Goal: Transaction & Acquisition: Purchase product/service

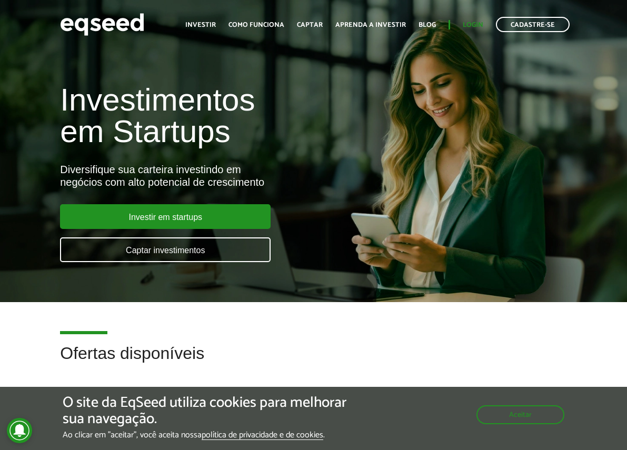
click at [472, 24] on link "Login" at bounding box center [473, 25] width 21 height 7
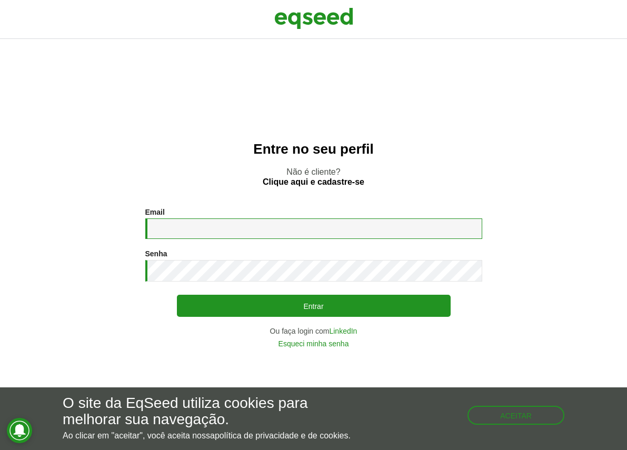
click at [239, 227] on input "Email *" at bounding box center [313, 229] width 337 height 21
click at [320, 237] on input "**********" at bounding box center [313, 229] width 337 height 21
type input "**********"
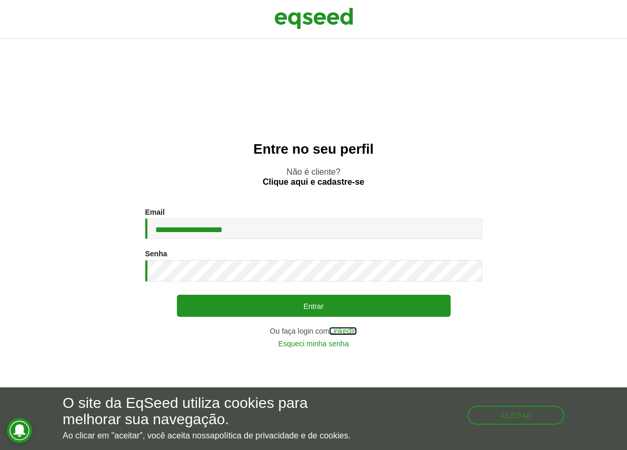
click at [341, 329] on link "LinkedIn" at bounding box center [343, 331] width 28 height 7
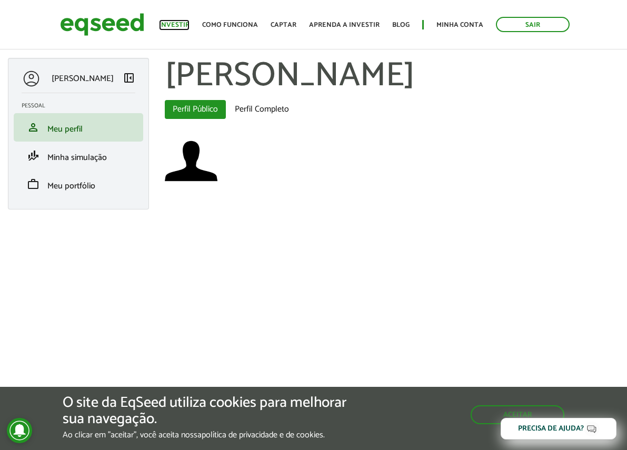
click at [166, 22] on link "Investir" at bounding box center [174, 25] width 31 height 7
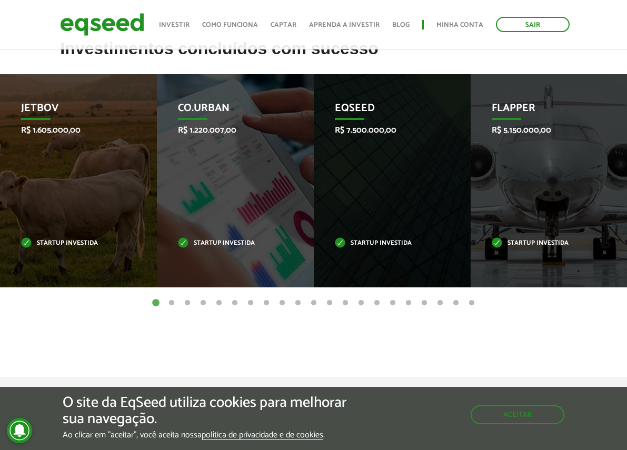
scroll to position [358, 0]
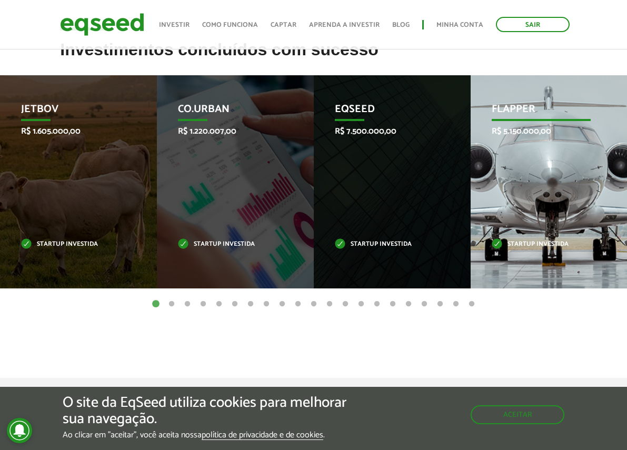
click at [520, 103] on p "Flapper" at bounding box center [541, 112] width 99 height 18
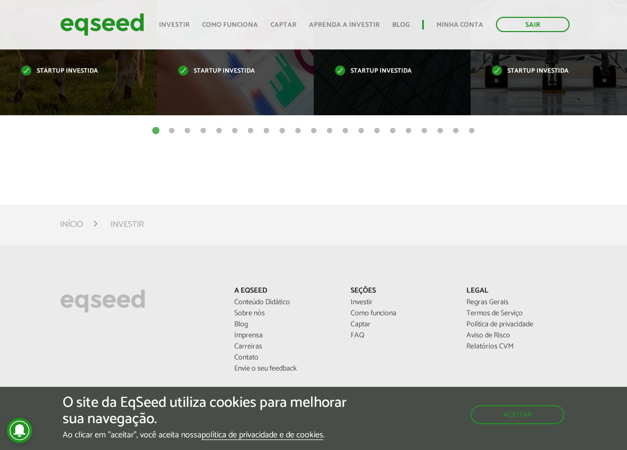
scroll to position [325, 0]
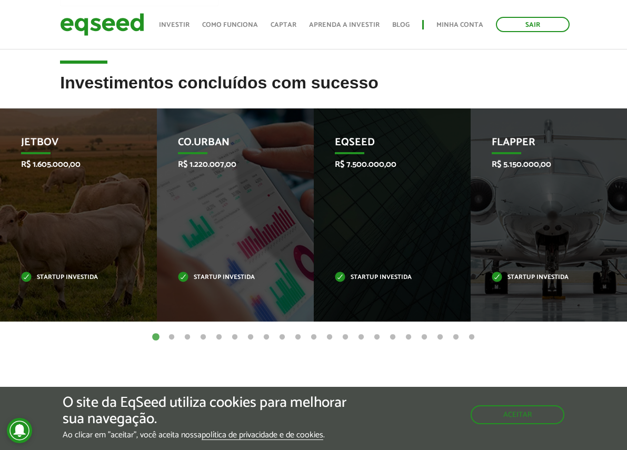
click at [173, 336] on button "2" at bounding box center [171, 337] width 11 height 11
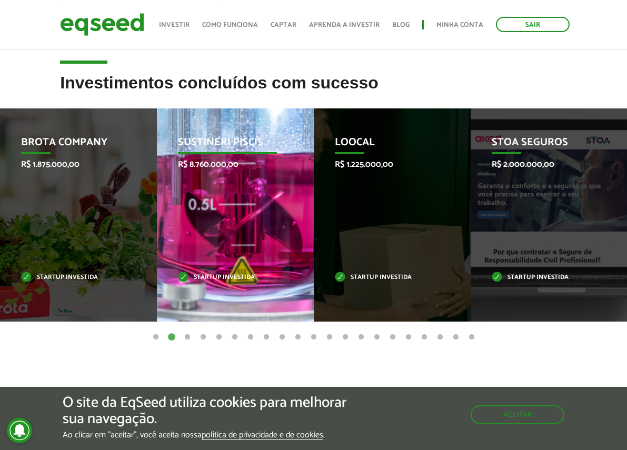
click at [229, 141] on p "Sustineri Piscis" at bounding box center [227, 145] width 99 height 18
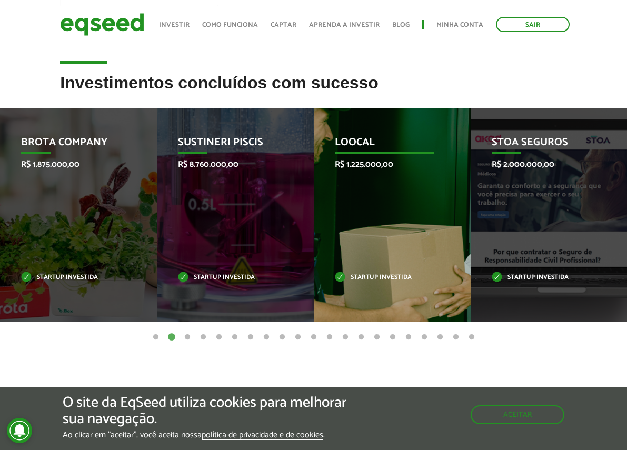
click at [357, 156] on div "Loocal R$ 1.225.000,00 Startup investida" at bounding box center [384, 214] width 141 height 213
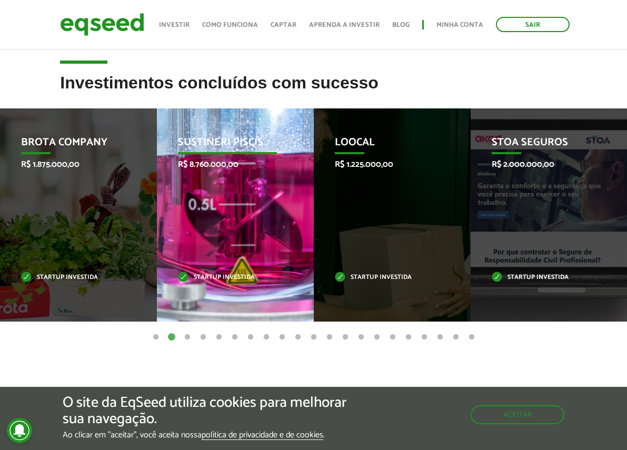
click at [227, 136] on p "Sustineri Piscis" at bounding box center [227, 145] width 99 height 18
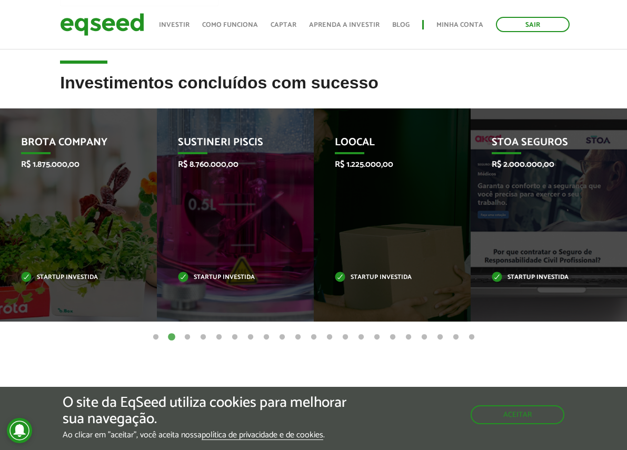
click at [185, 335] on button "3" at bounding box center [187, 337] width 11 height 11
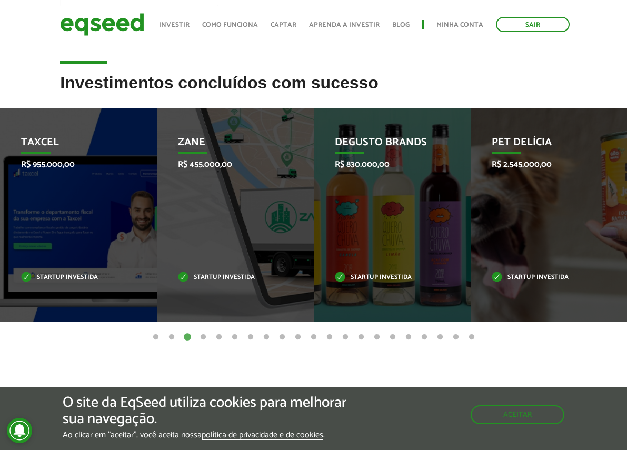
click at [204, 335] on button "4" at bounding box center [203, 337] width 11 height 11
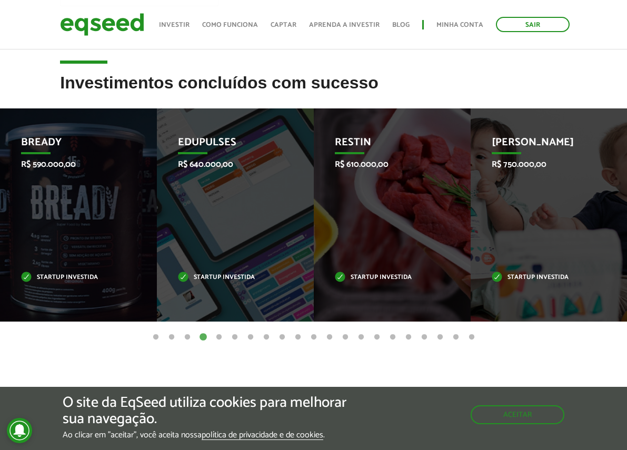
click at [222, 336] on button "5" at bounding box center [219, 337] width 11 height 11
